Goal: Task Accomplishment & Management: Manage account settings

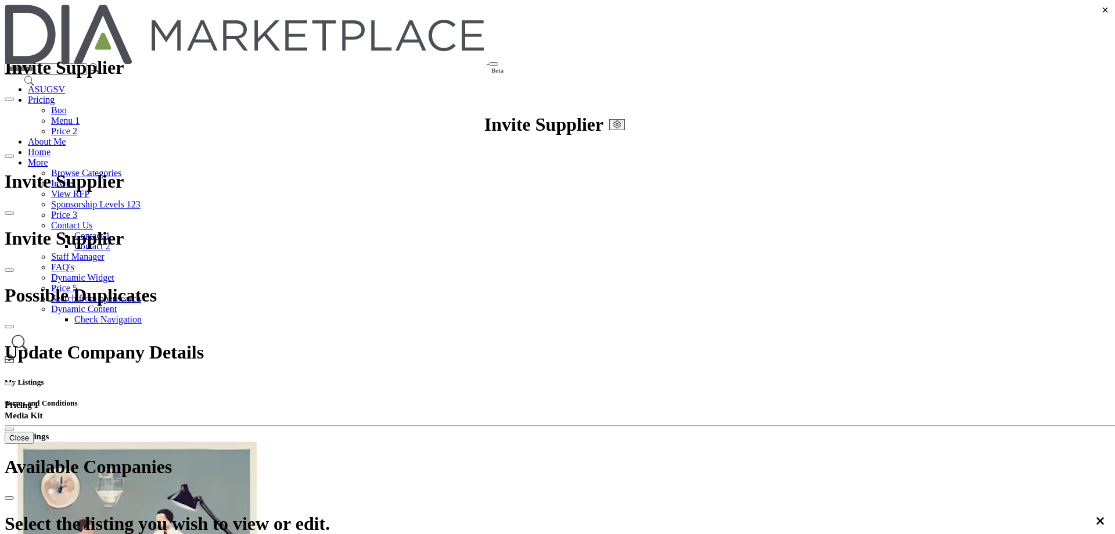
scroll to position [2, 0]
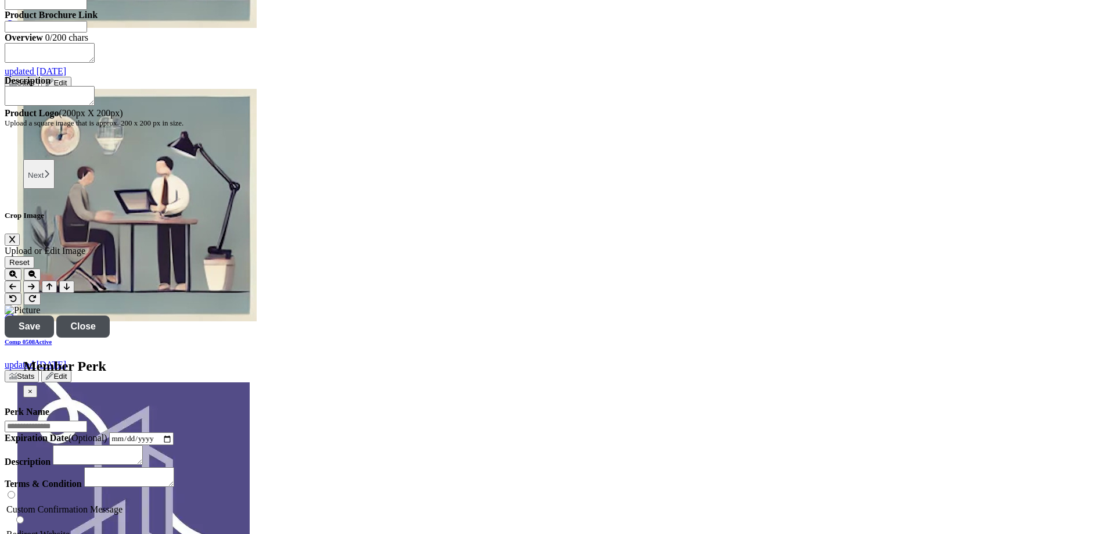
scroll to position [1103, 0]
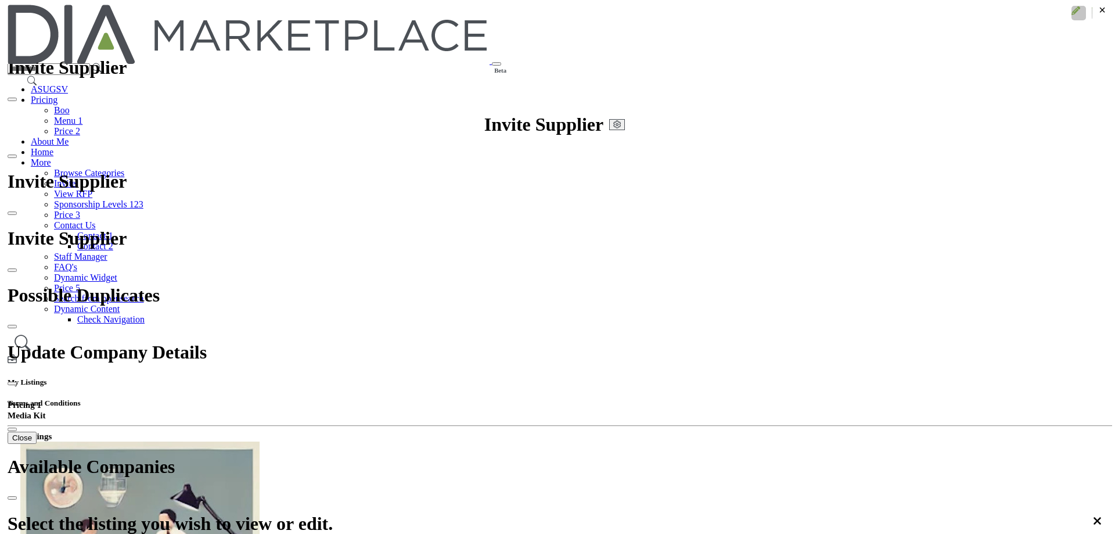
scroll to position [232, 0]
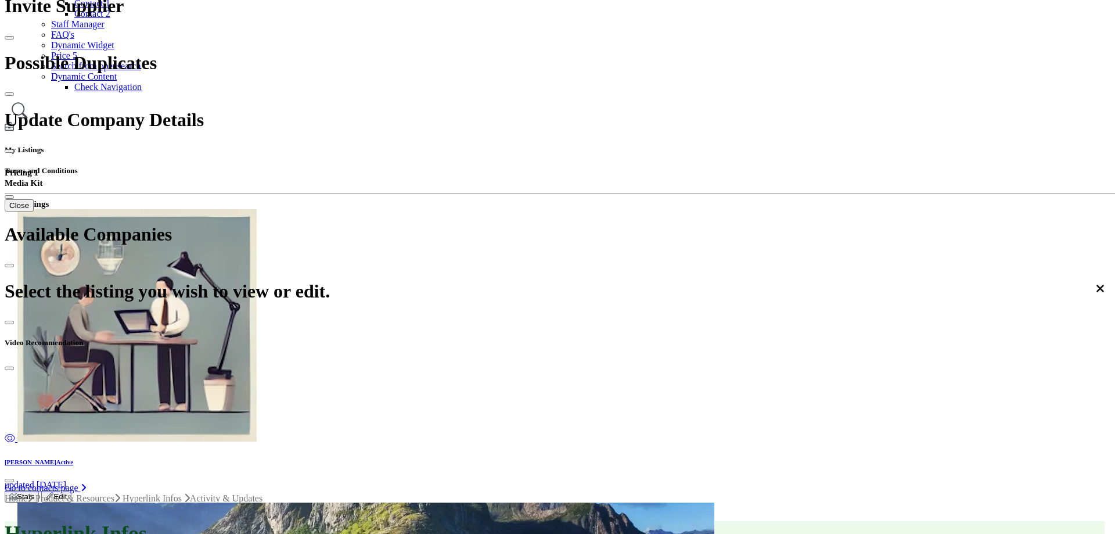
scroll to position [12, 0]
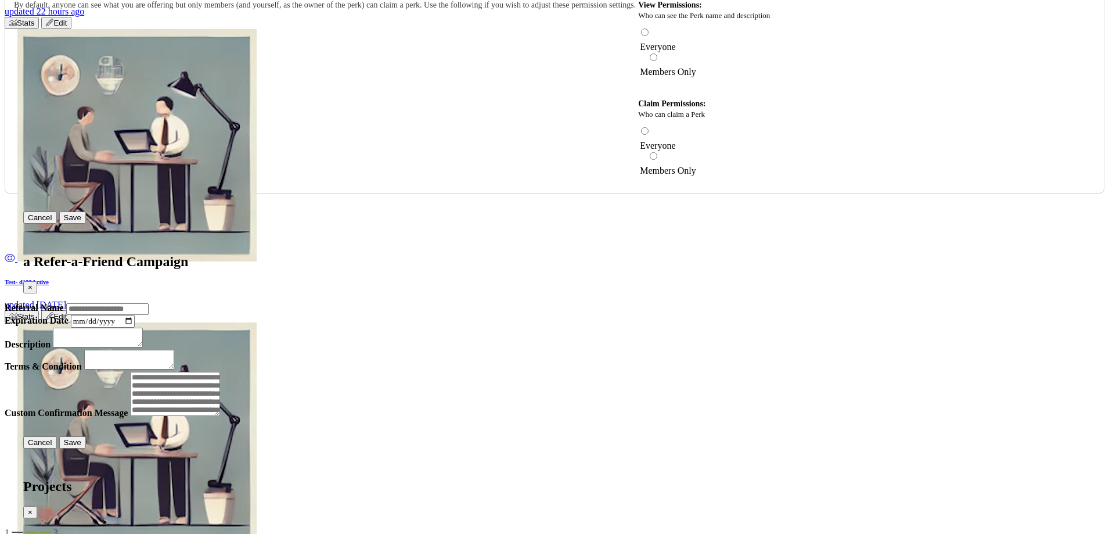
scroll to position [1742, 0]
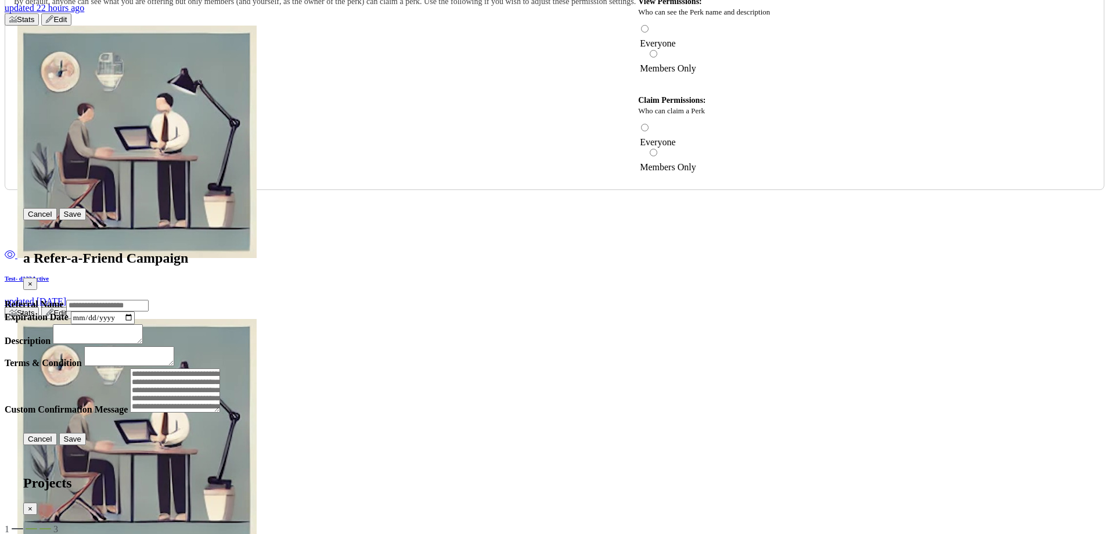
scroll to position [1626, 0]
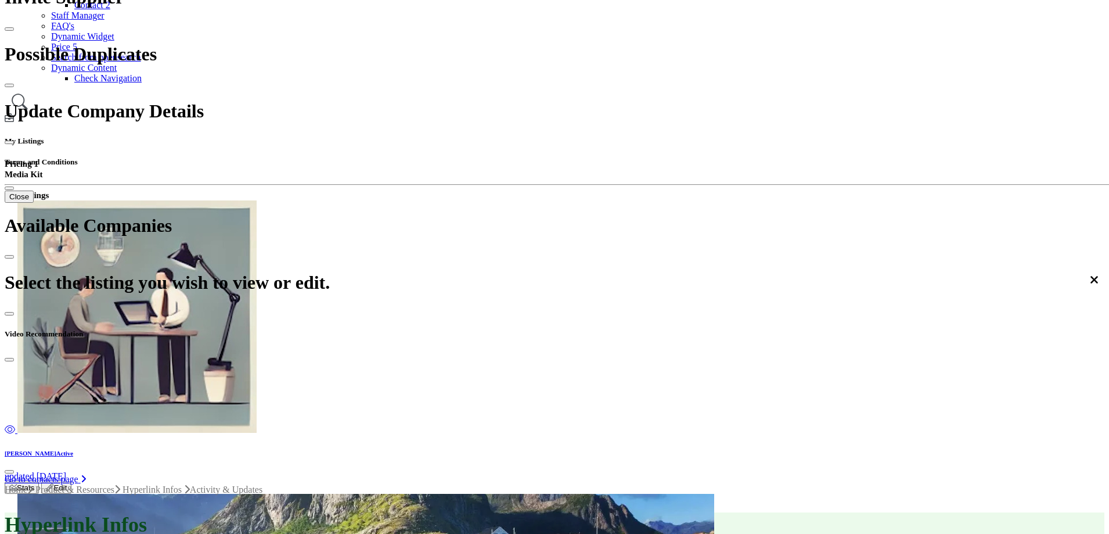
scroll to position [232, 0]
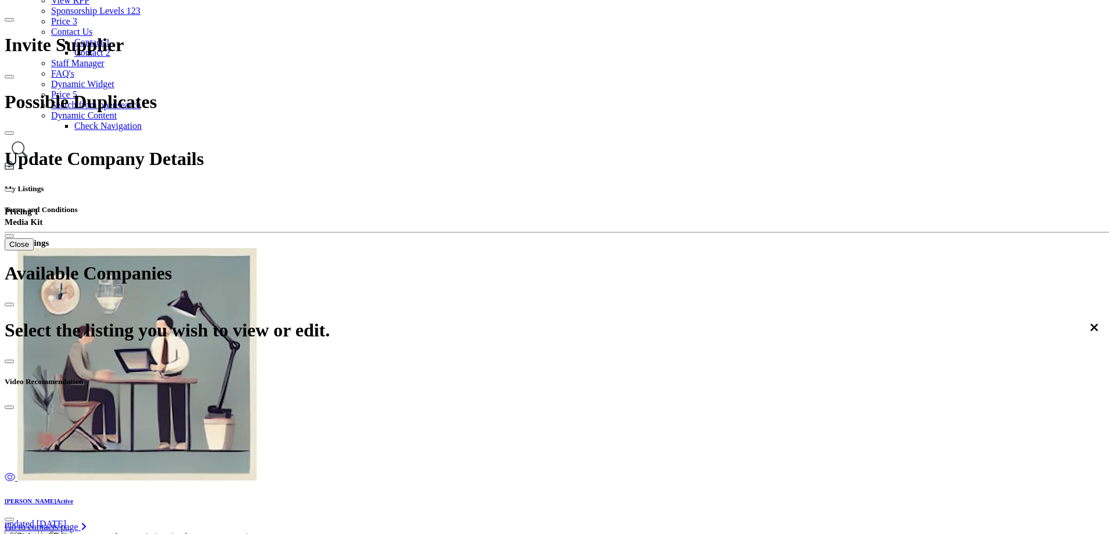
scroll to position [232, 0]
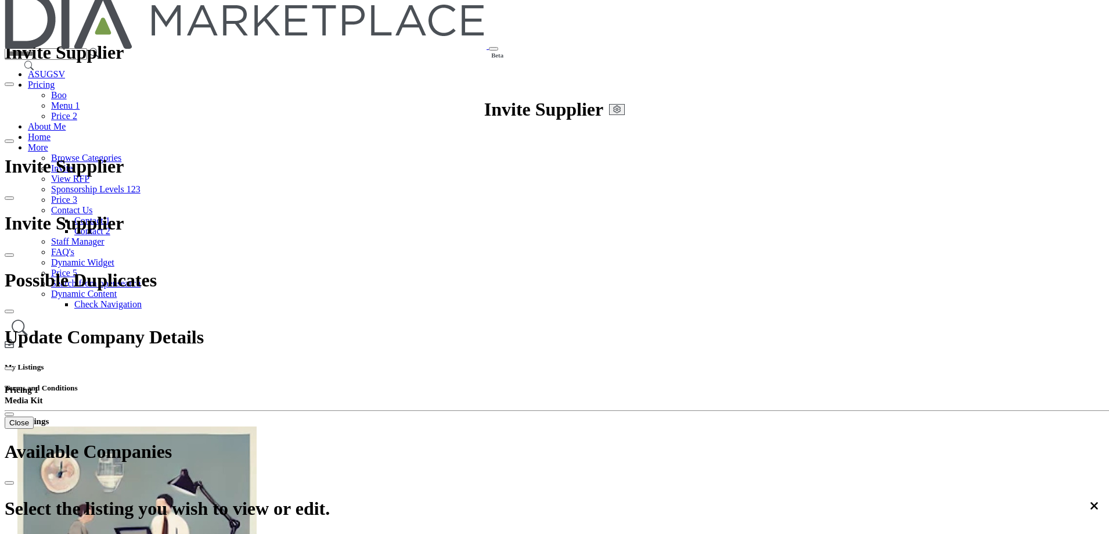
scroll to position [58, 0]
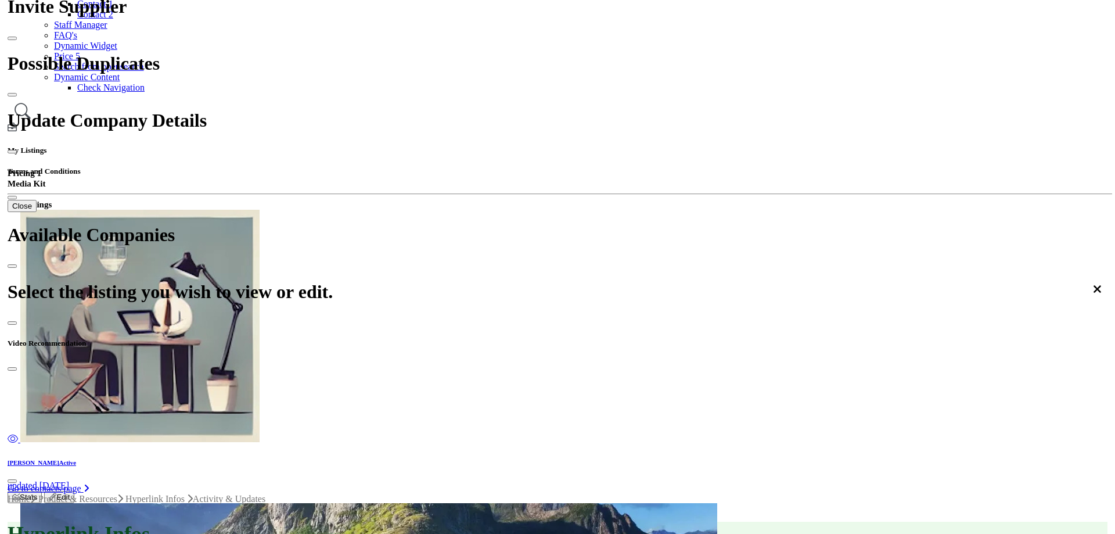
scroll to position [232, 0]
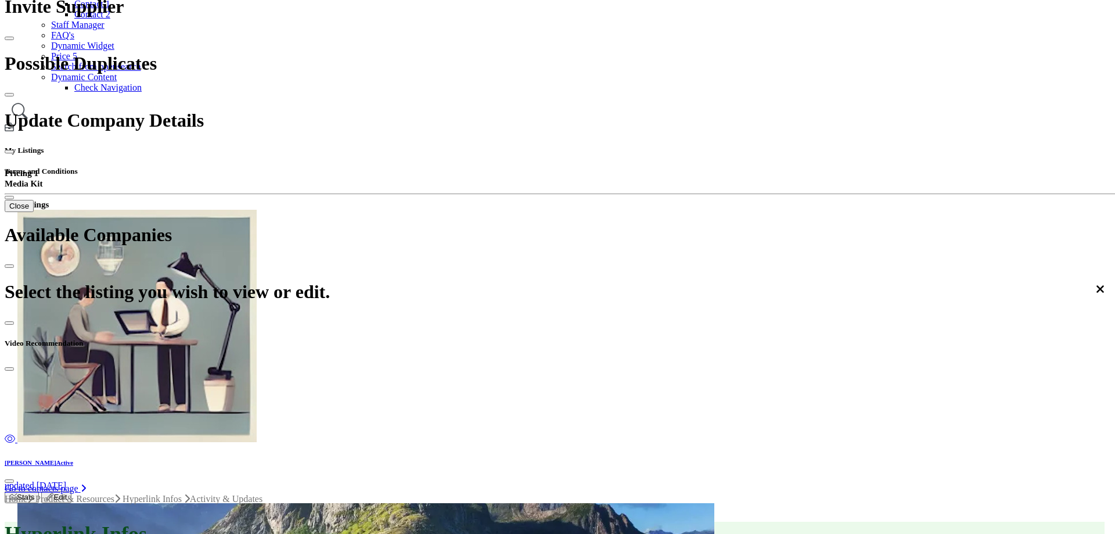
scroll to position [232, 0]
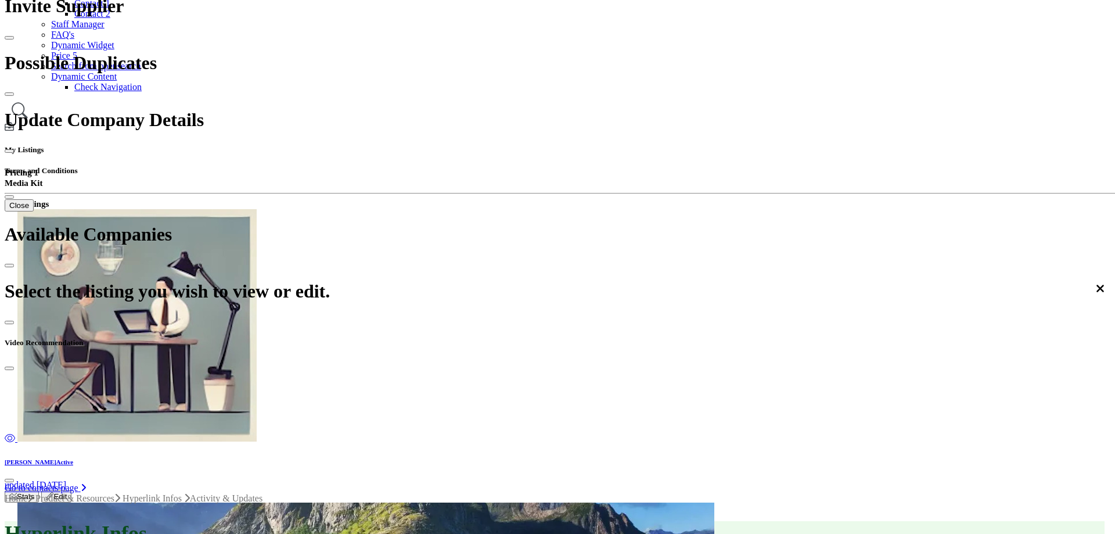
scroll to position [109, 0]
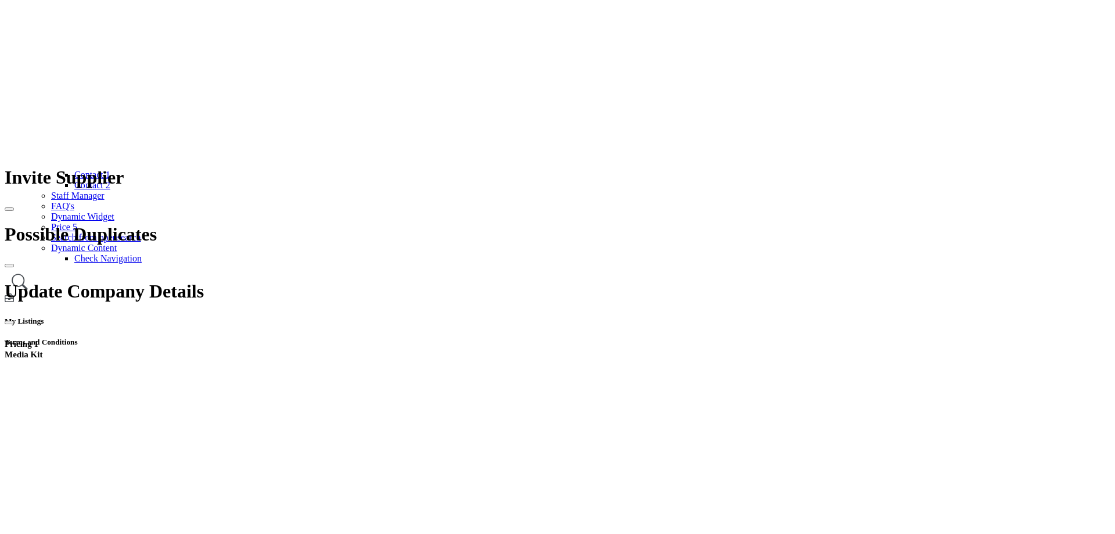
scroll to position [174, 0]
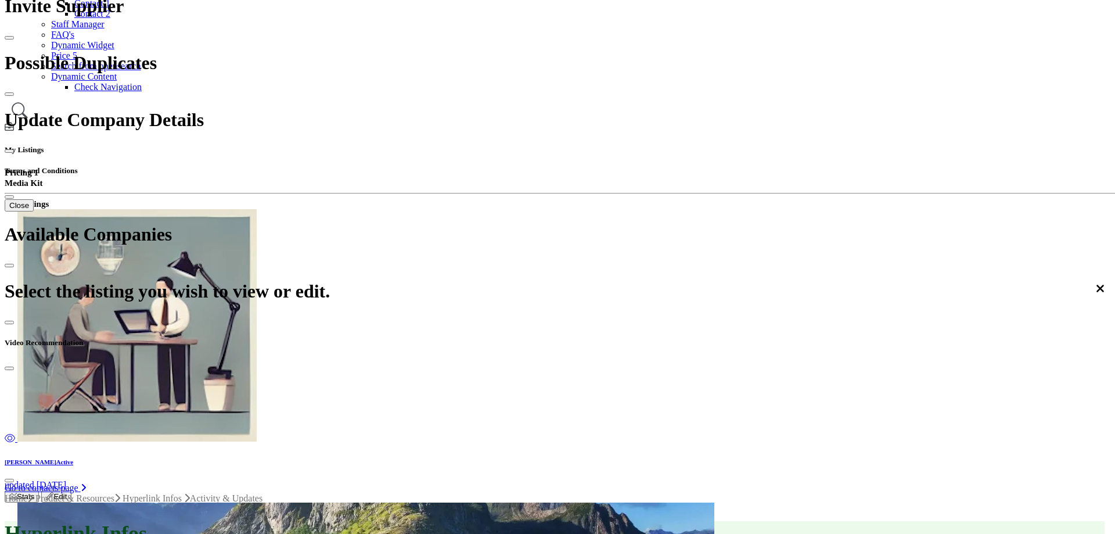
scroll to position [0, 0]
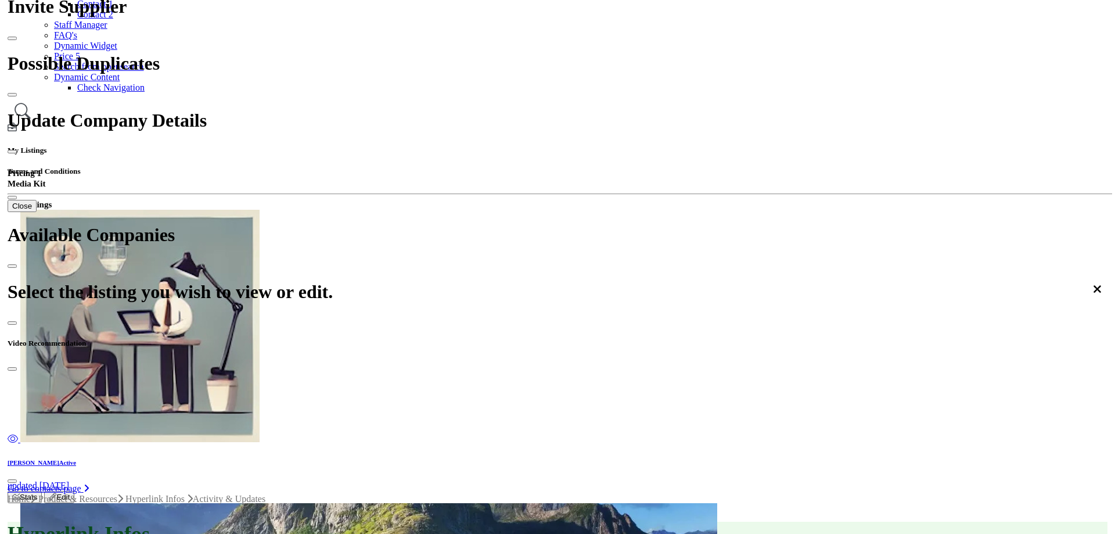
scroll to position [232, 0]
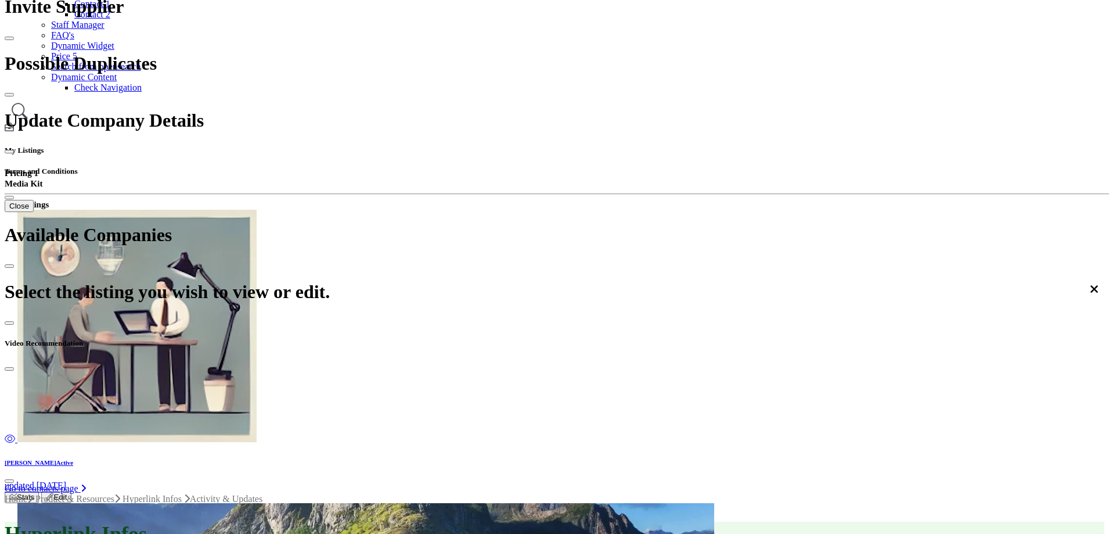
click at [0, 0] on div at bounding box center [0, 0] width 0 height 0
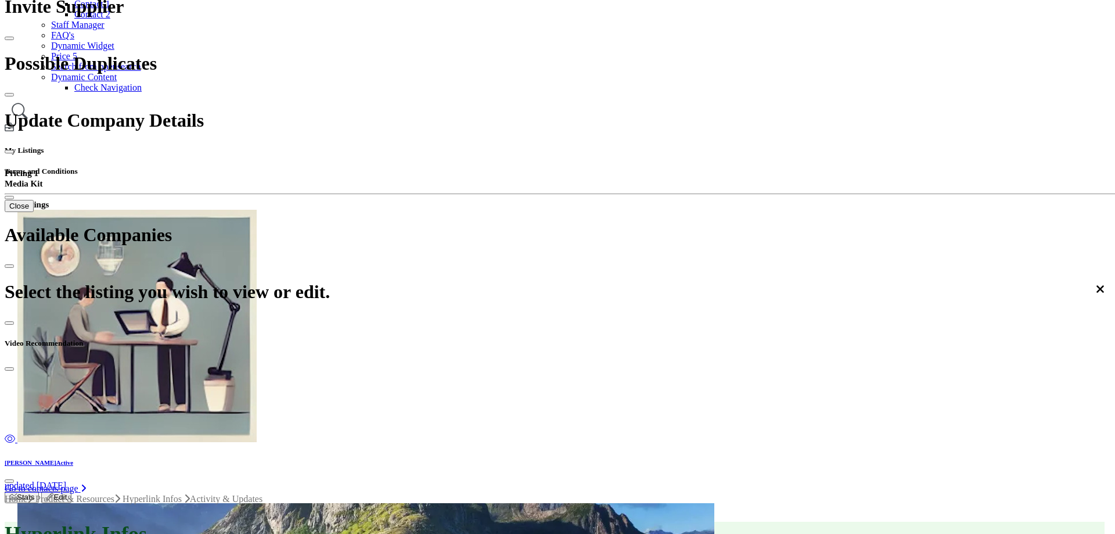
scroll to position [24, 0]
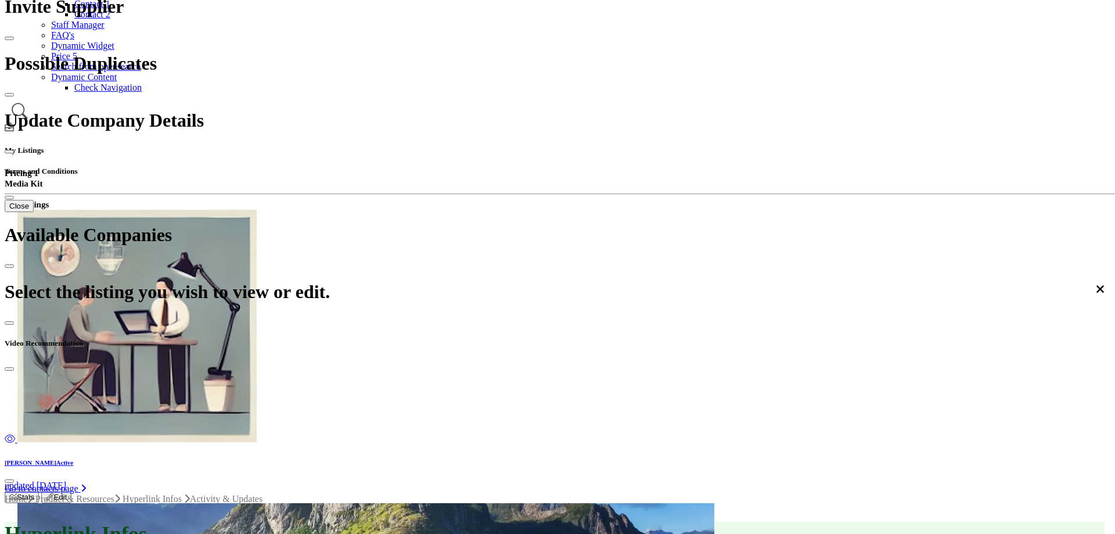
copy h5 "Current Subscription Period"
drag, startPoint x: 441, startPoint y: 132, endPoint x: 566, endPoint y: 134, distance: 124.9
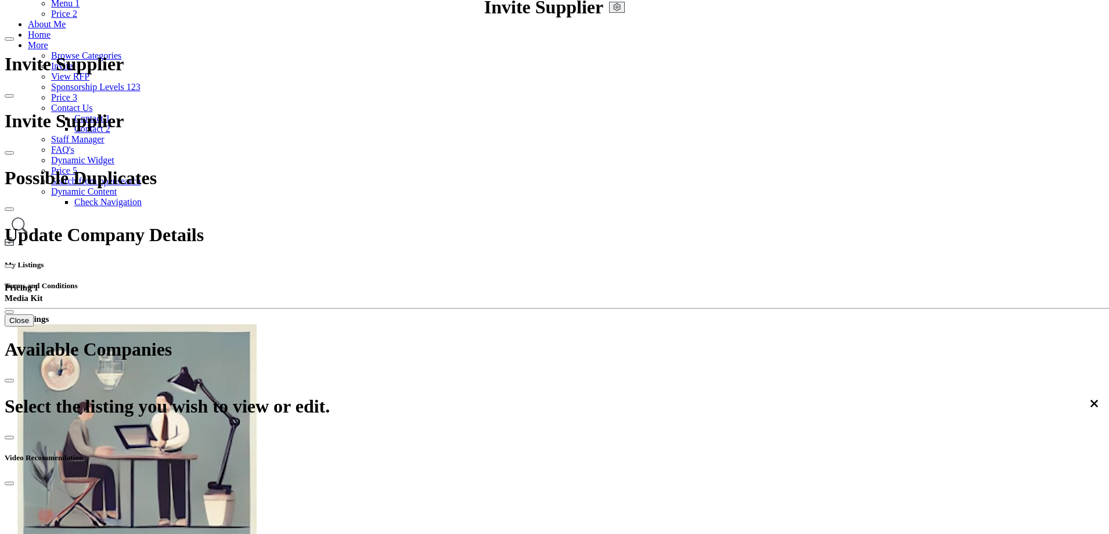
scroll to position [116, 0]
